Goal: Navigation & Orientation: Find specific page/section

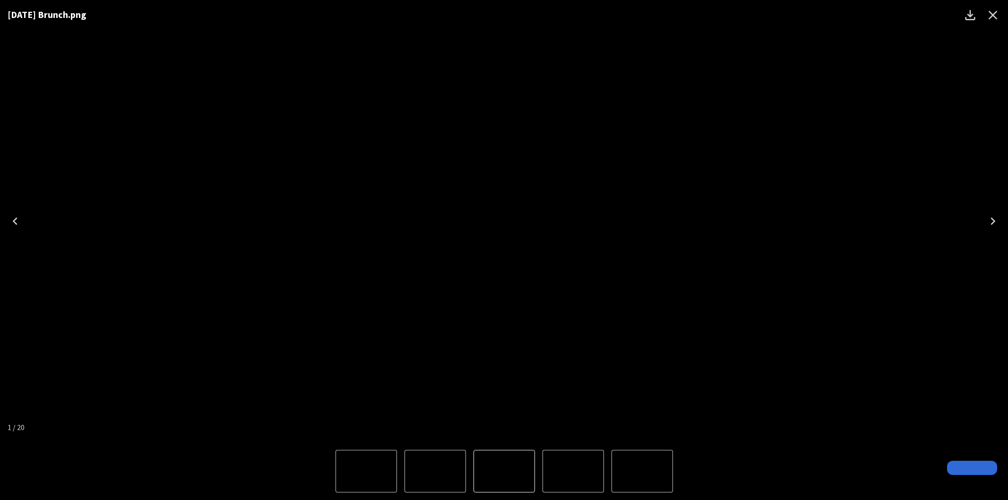
click at [996, 12] on icon "Close" at bounding box center [992, 15] width 9 height 9
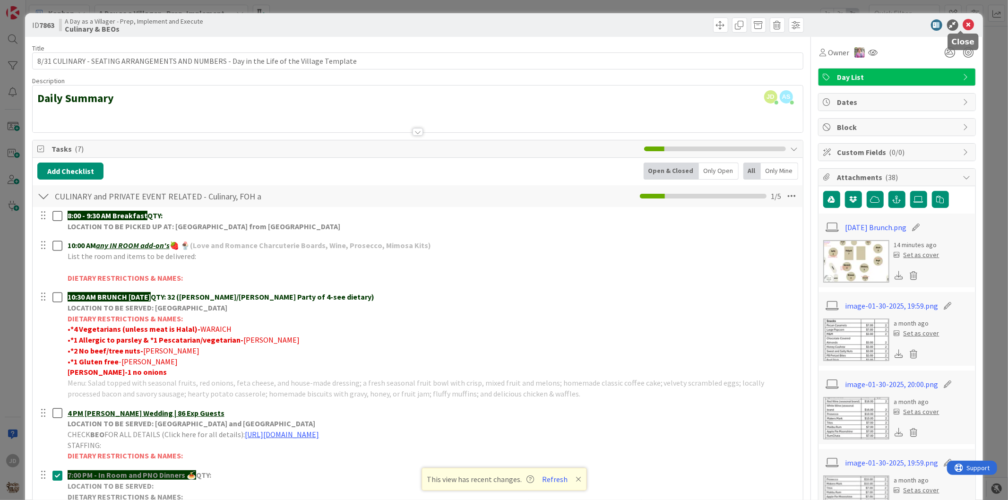
click at [963, 27] on icon at bounding box center [968, 24] width 11 height 11
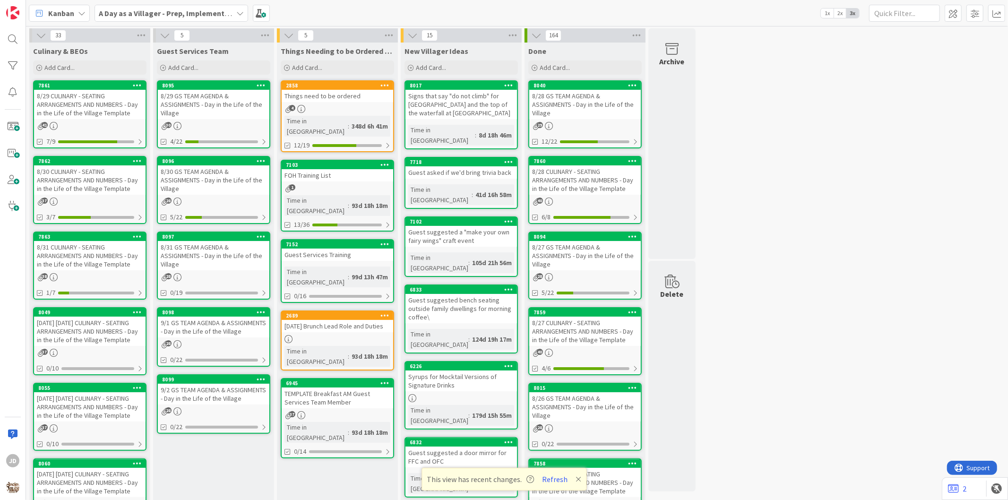
click at [100, 112] on div "8/29 CULINARY - SEATING ARRANGEMENTS AND NUMBERS - Day in the Life of the Villa…" at bounding box center [90, 104] width 112 height 29
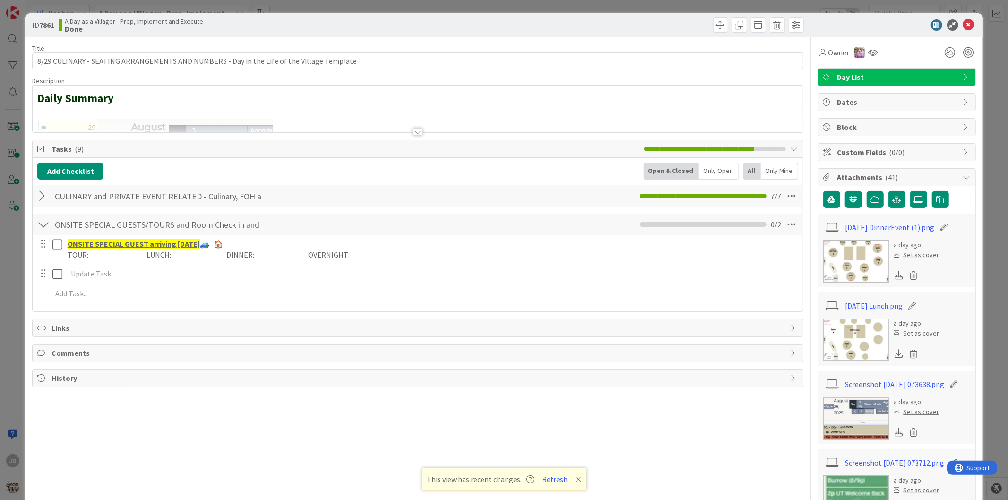
click at [968, 20] on div "ID 7861 A Day as a Villager - Prep, Implement and Execute Done" at bounding box center [503, 25] width 957 height 24
click at [963, 25] on icon at bounding box center [968, 24] width 11 height 11
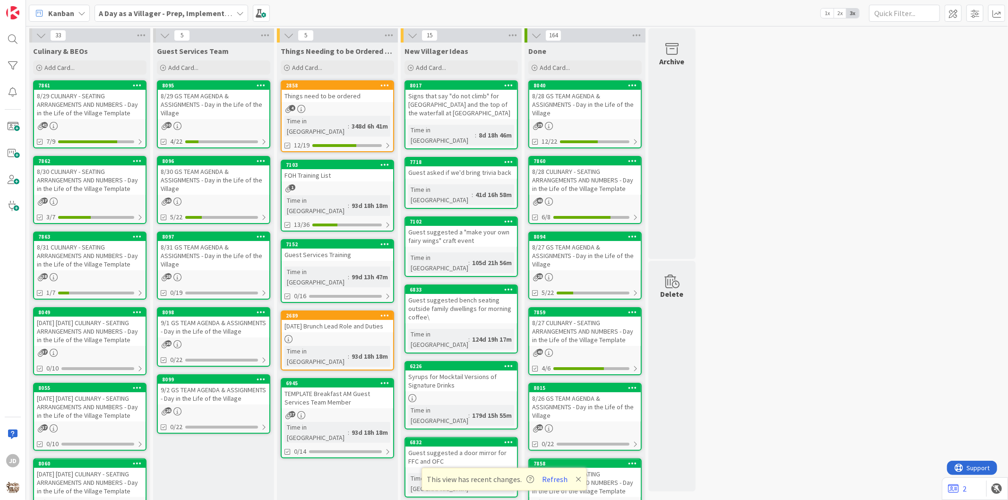
click at [111, 166] on div "8/30 CULINARY - SEATING ARRANGEMENTS AND NUMBERS - Day in the Life of the Villa…" at bounding box center [90, 179] width 112 height 29
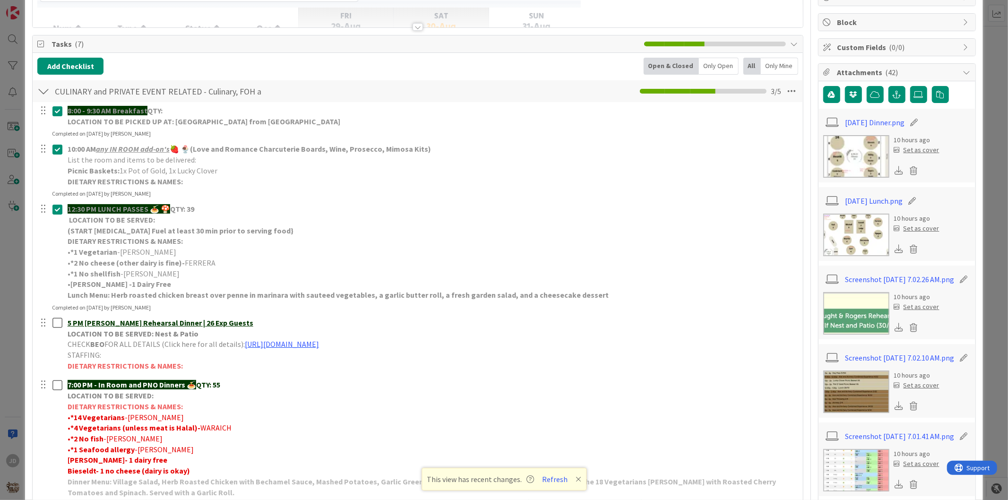
click at [857, 164] on img at bounding box center [856, 156] width 66 height 43
